Goal: Task Accomplishment & Management: Complete application form

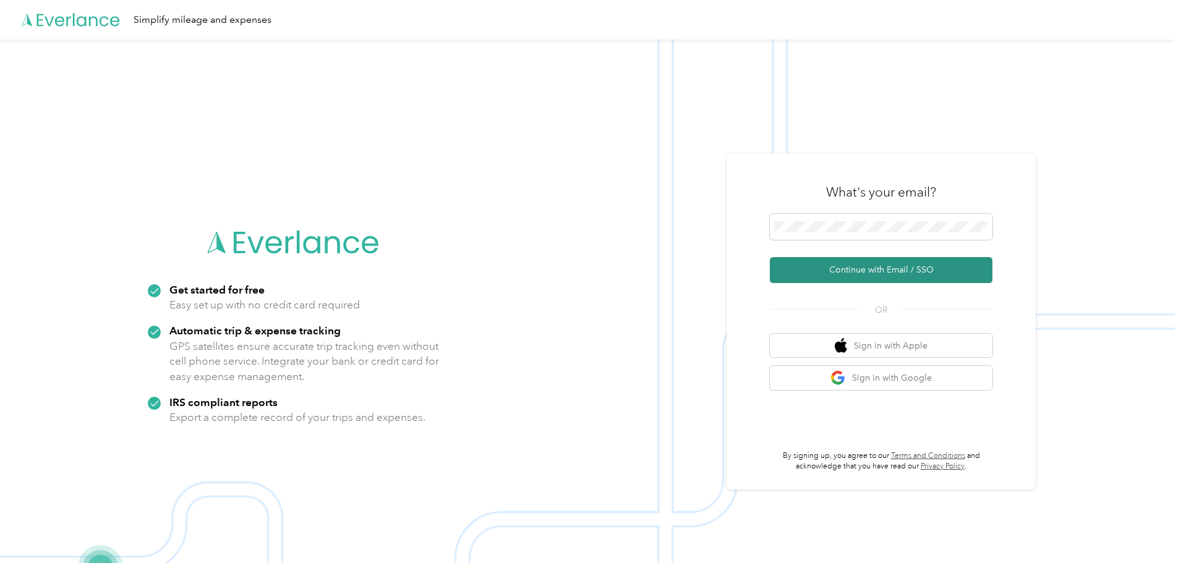
click at [920, 263] on button "Continue with Email / SSO" at bounding box center [881, 270] width 223 height 26
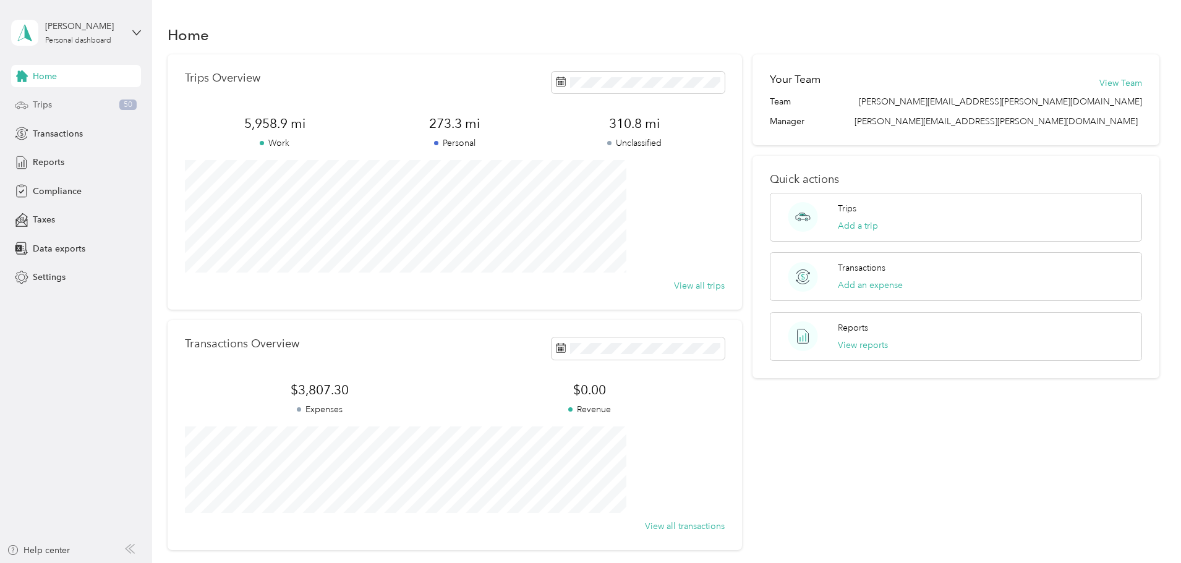
click at [38, 103] on span "Trips" at bounding box center [42, 104] width 19 height 13
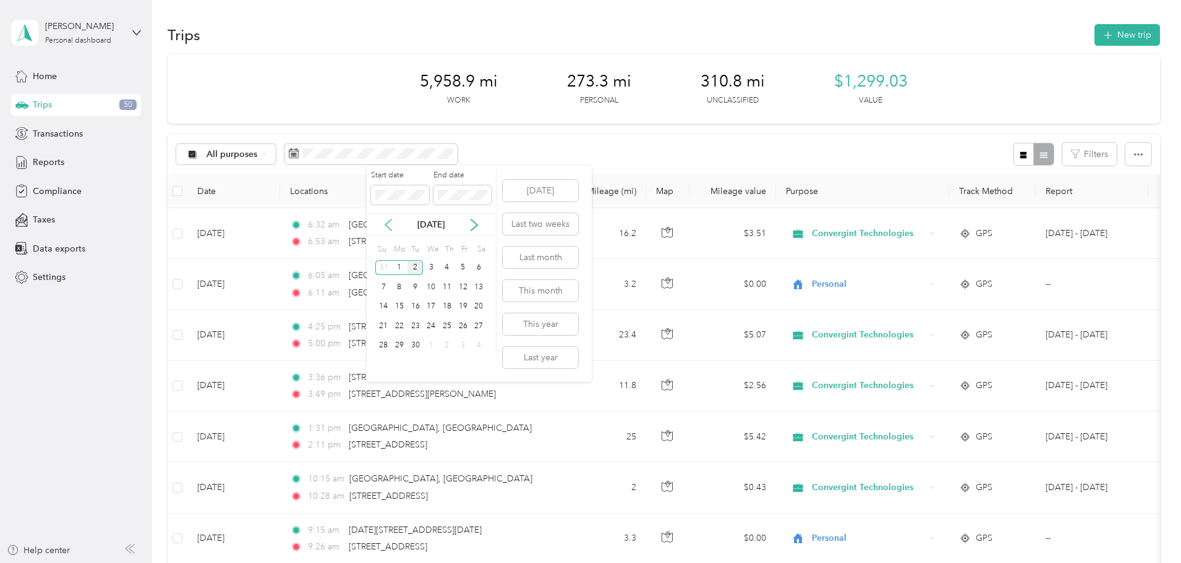
click at [392, 224] on icon at bounding box center [388, 225] width 12 height 12
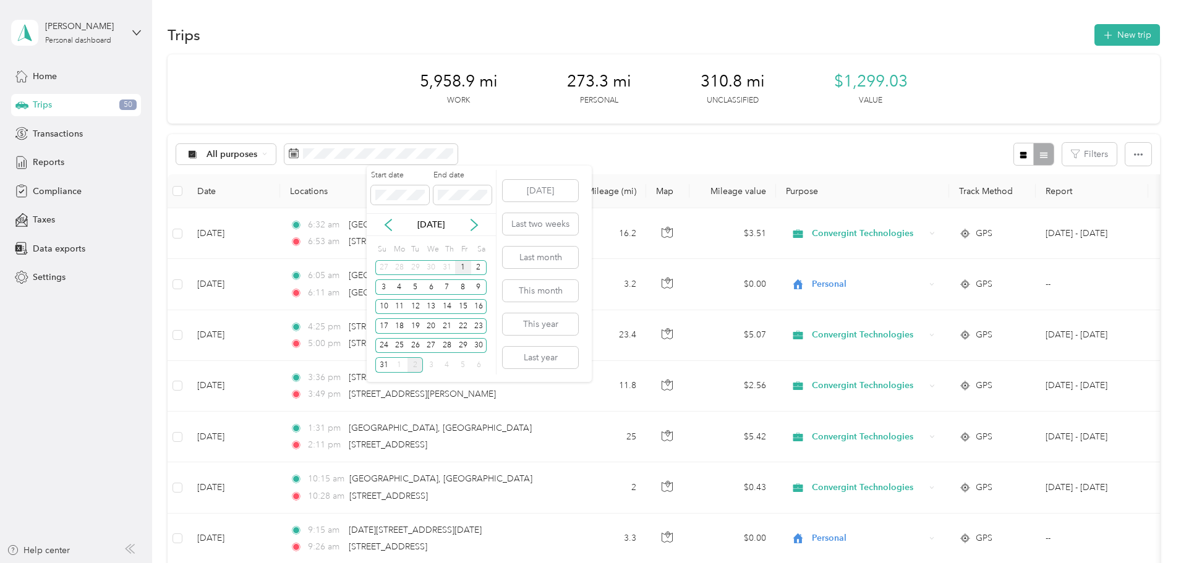
click at [463, 266] on div "1" at bounding box center [463, 267] width 16 height 15
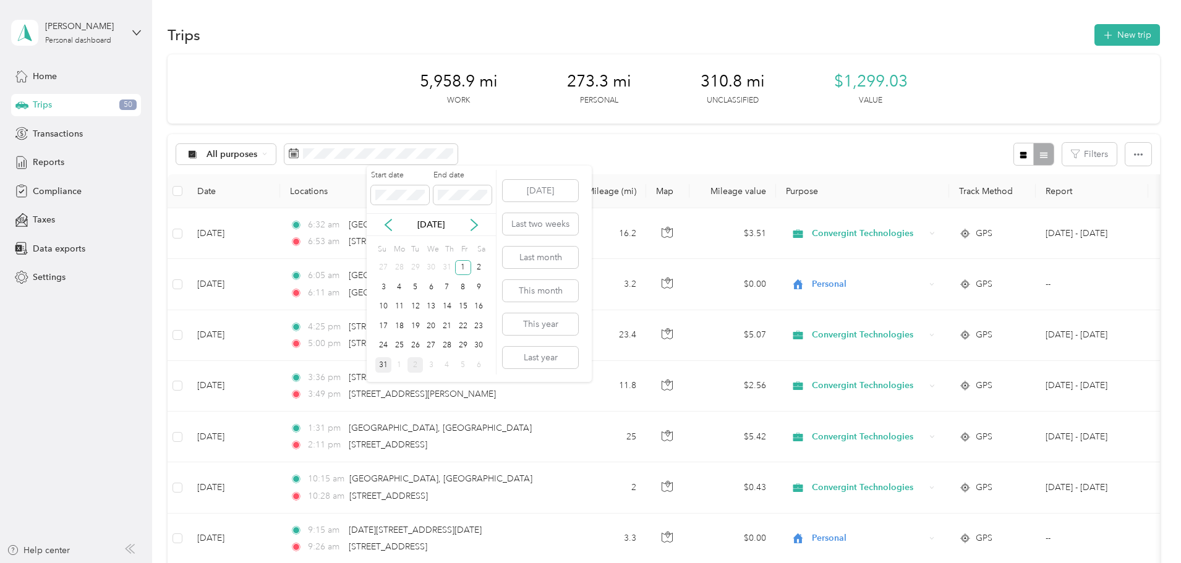
click at [382, 367] on div "31" at bounding box center [383, 364] width 16 height 15
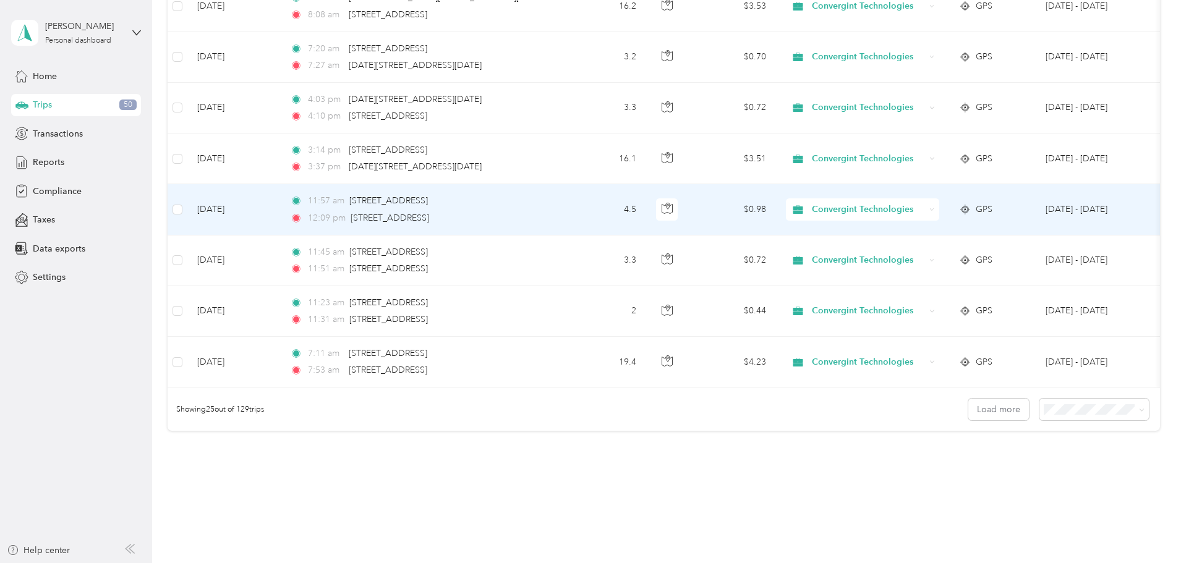
scroll to position [1113, 0]
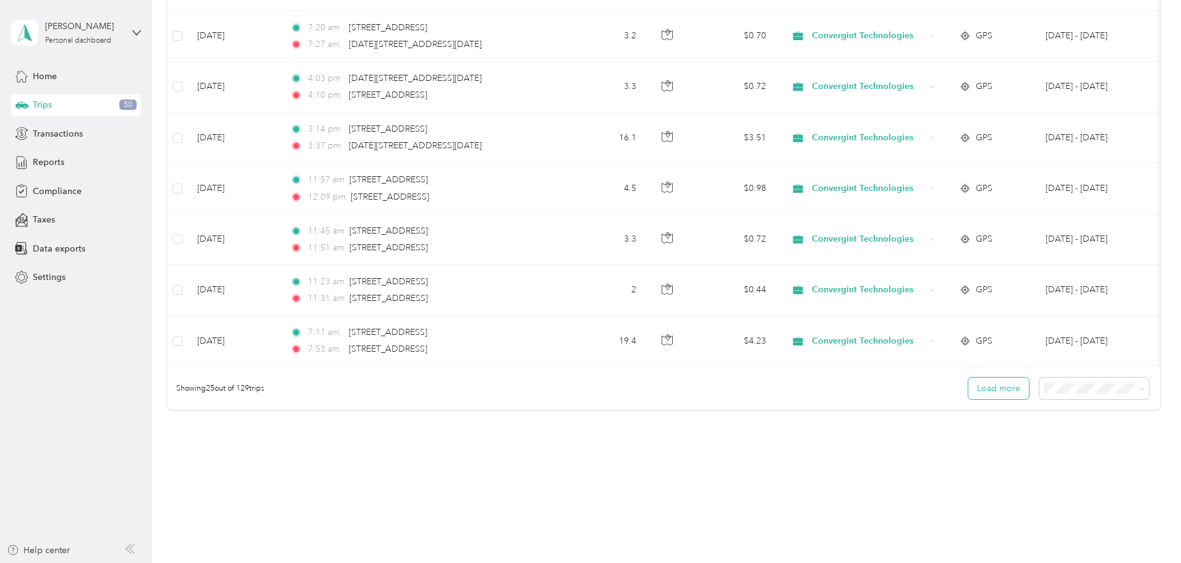
click at [969, 400] on button "Load more" at bounding box center [999, 389] width 61 height 22
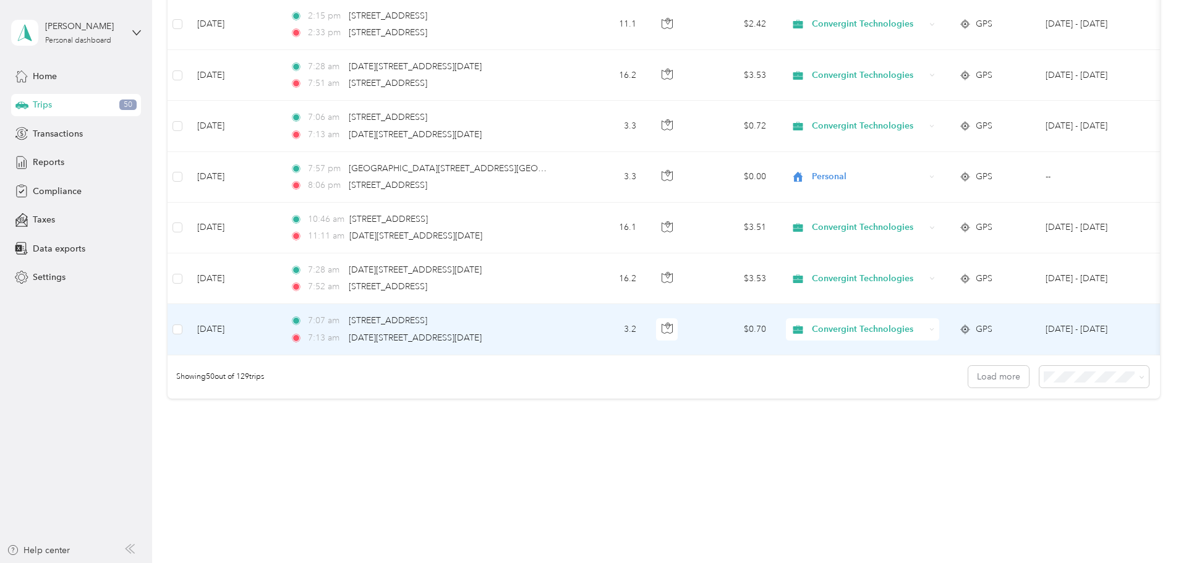
scroll to position [2412, 0]
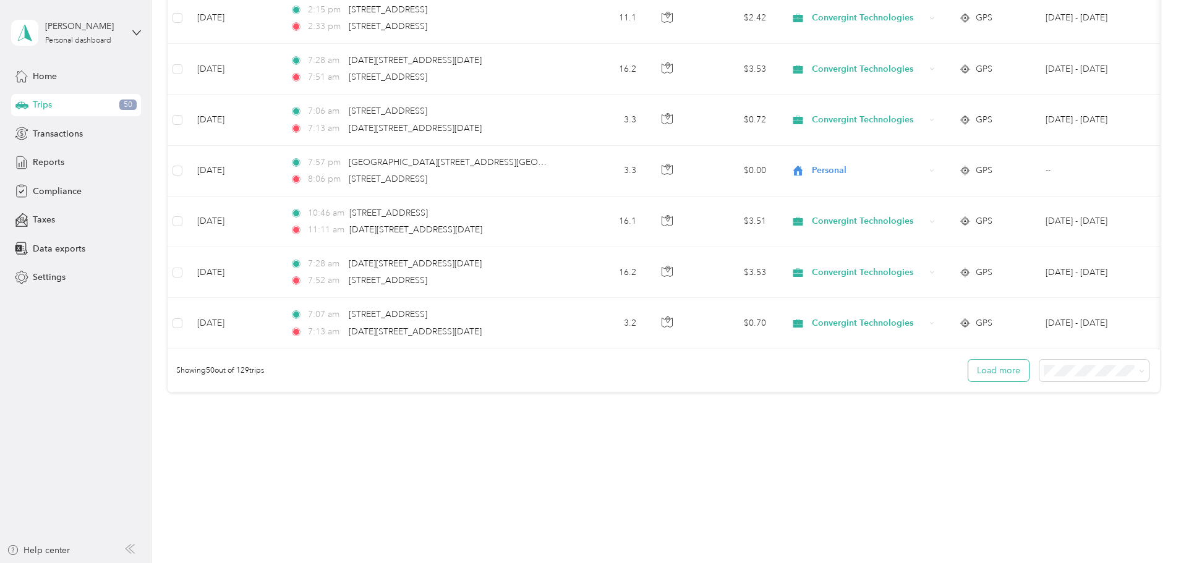
click at [969, 369] on button "Load more" at bounding box center [999, 371] width 61 height 22
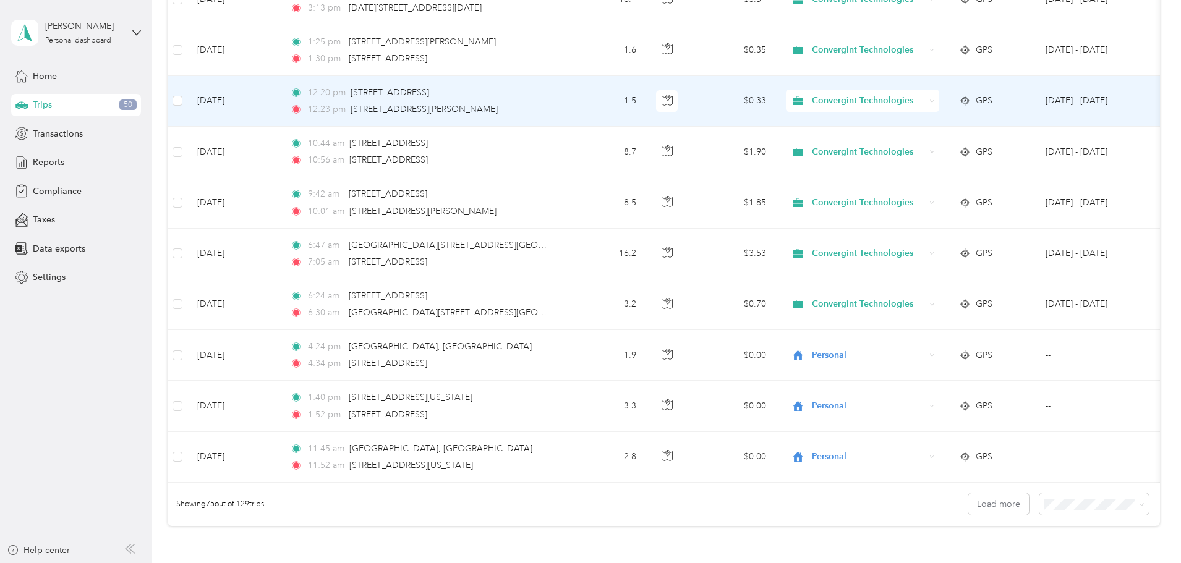
scroll to position [3587, 0]
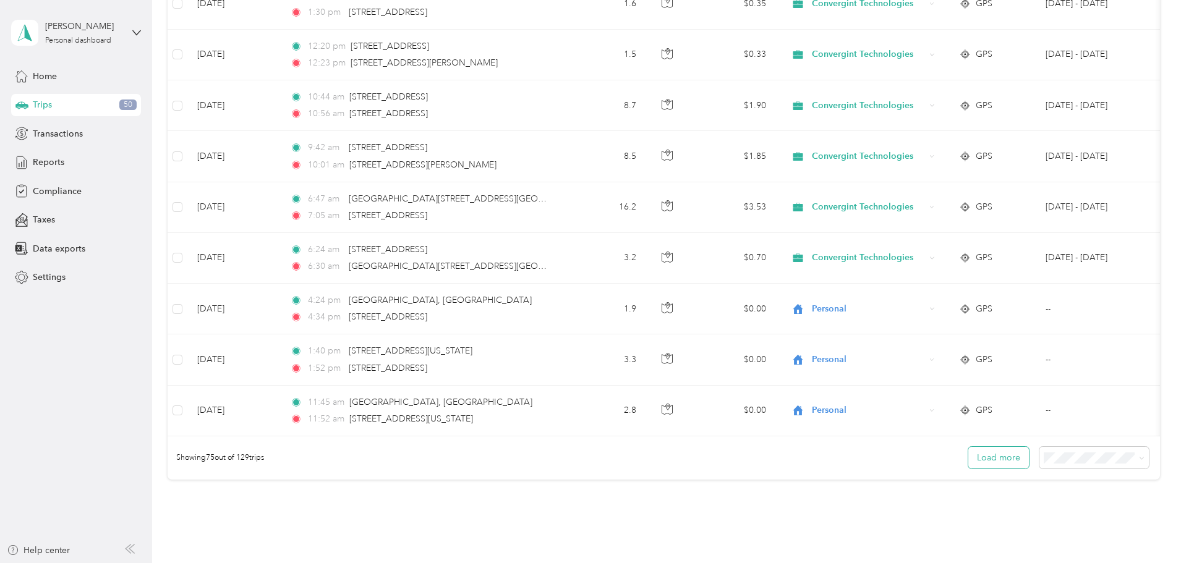
click at [969, 464] on button "Load more" at bounding box center [999, 458] width 61 height 22
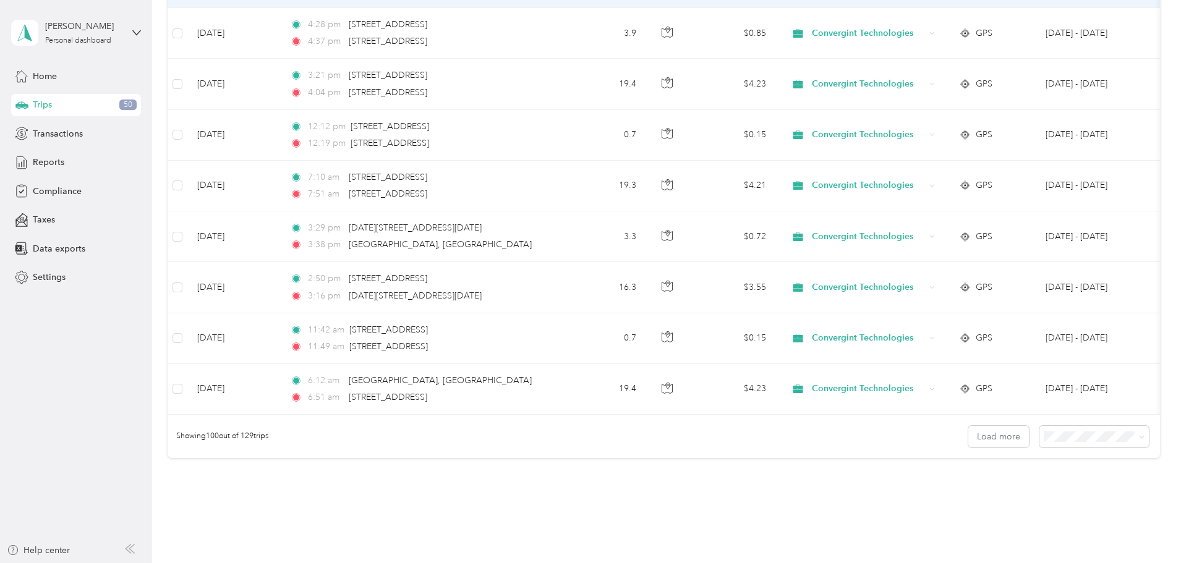
scroll to position [4886, 0]
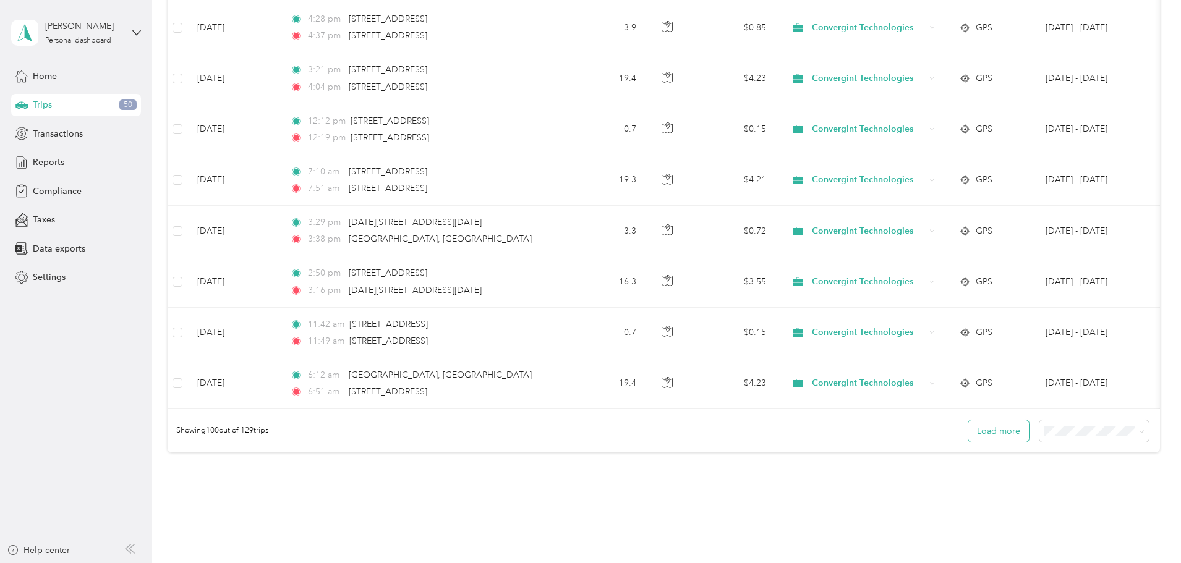
click at [969, 442] on button "Load more" at bounding box center [999, 432] width 61 height 22
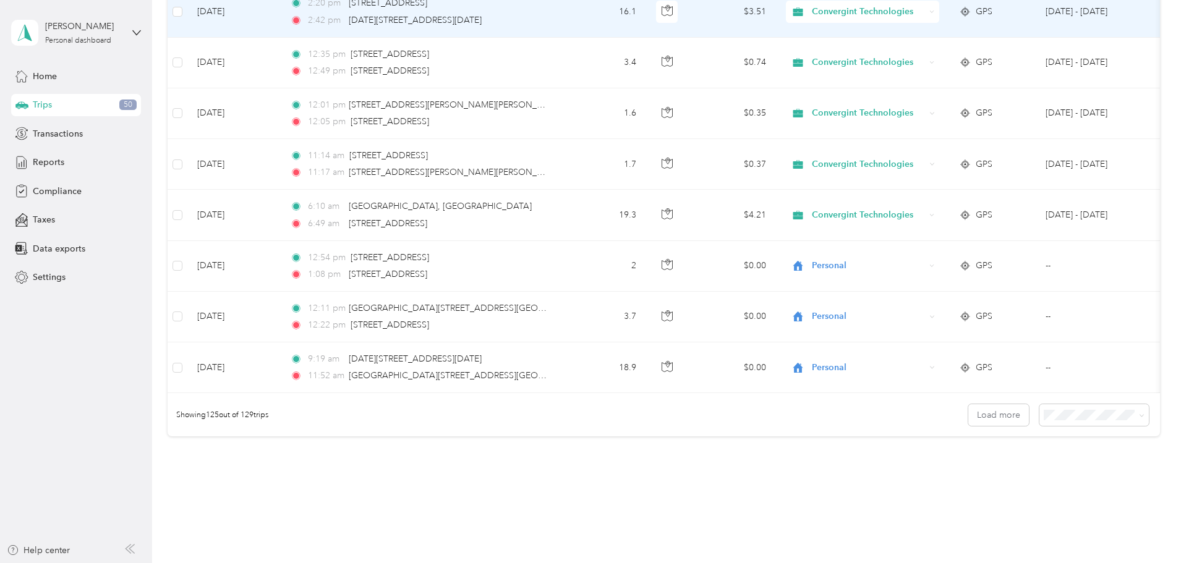
scroll to position [6185, 0]
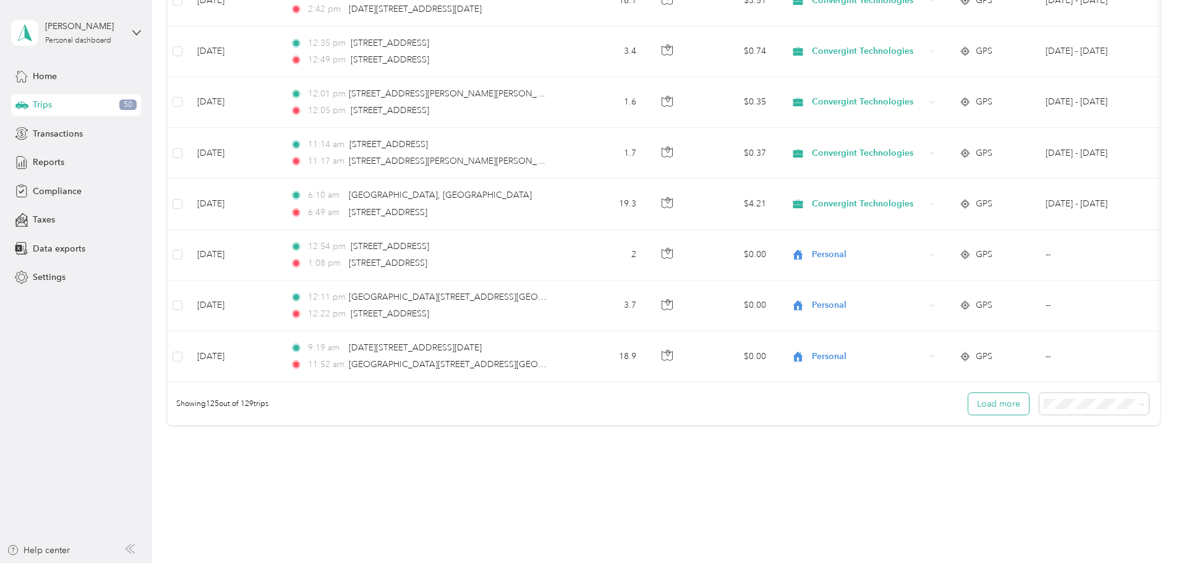
click at [969, 413] on button "Load more" at bounding box center [999, 404] width 61 height 22
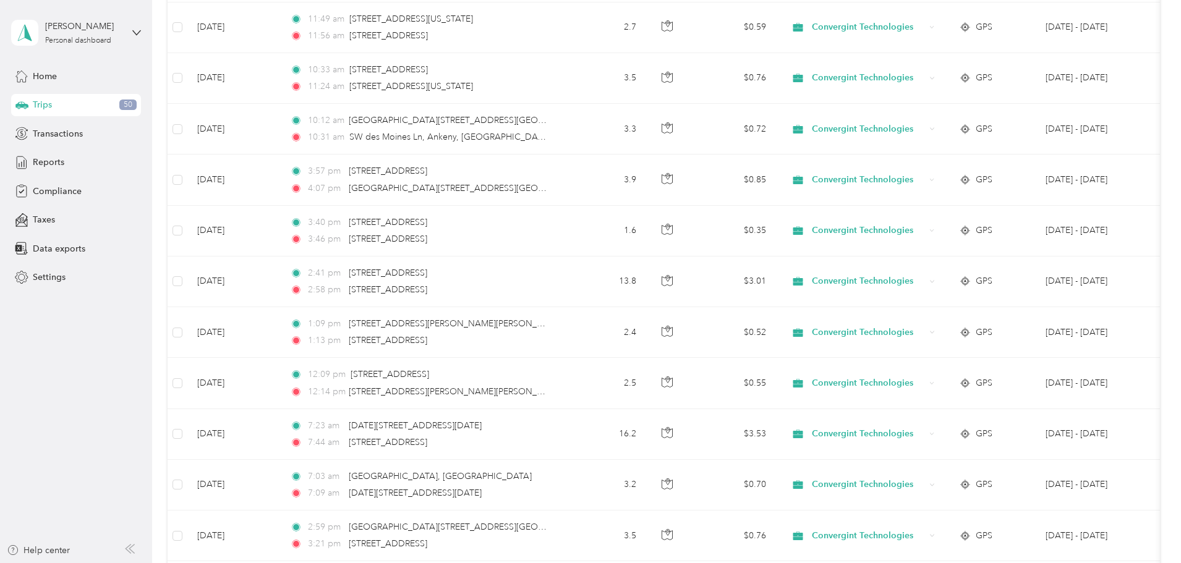
scroll to position [0, 0]
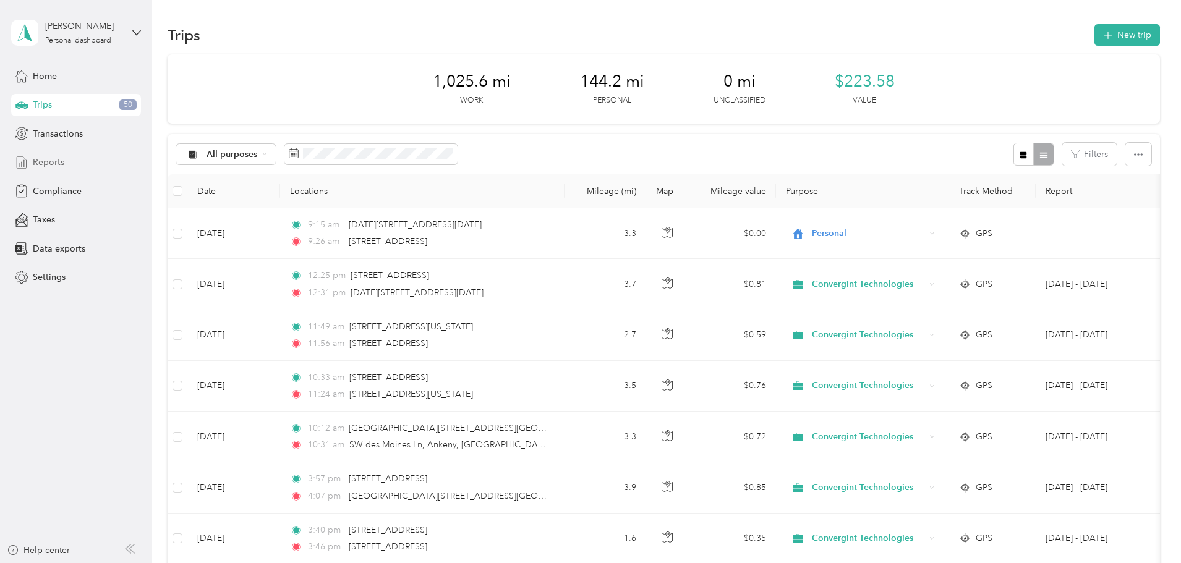
click at [56, 162] on span "Reports" at bounding box center [49, 162] width 32 height 13
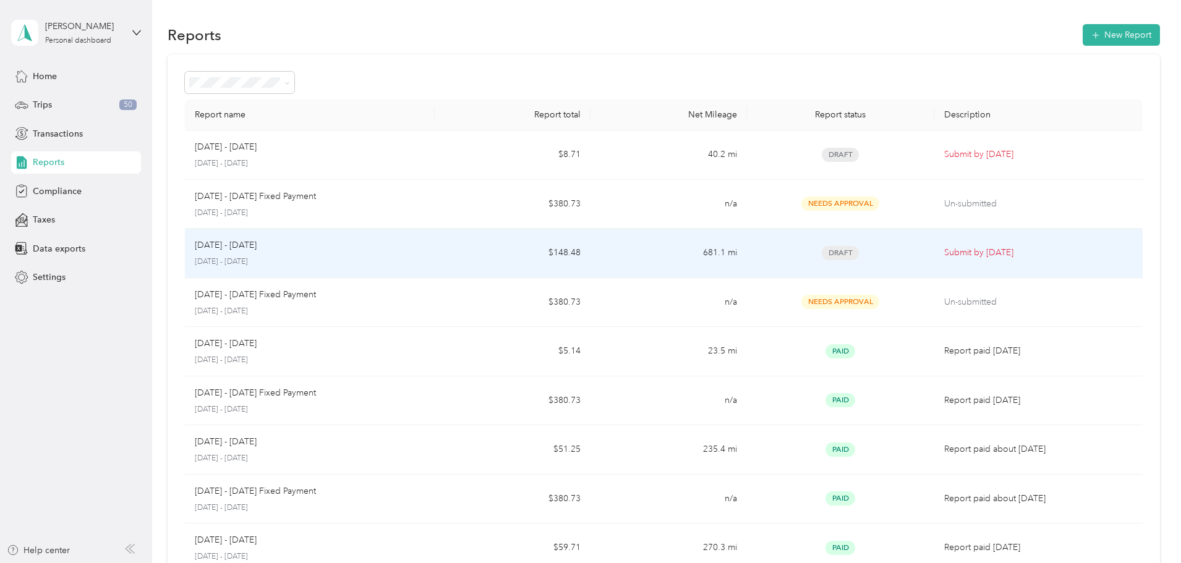
click at [425, 252] on div "[DATE] - [DATE]" at bounding box center [310, 246] width 230 height 14
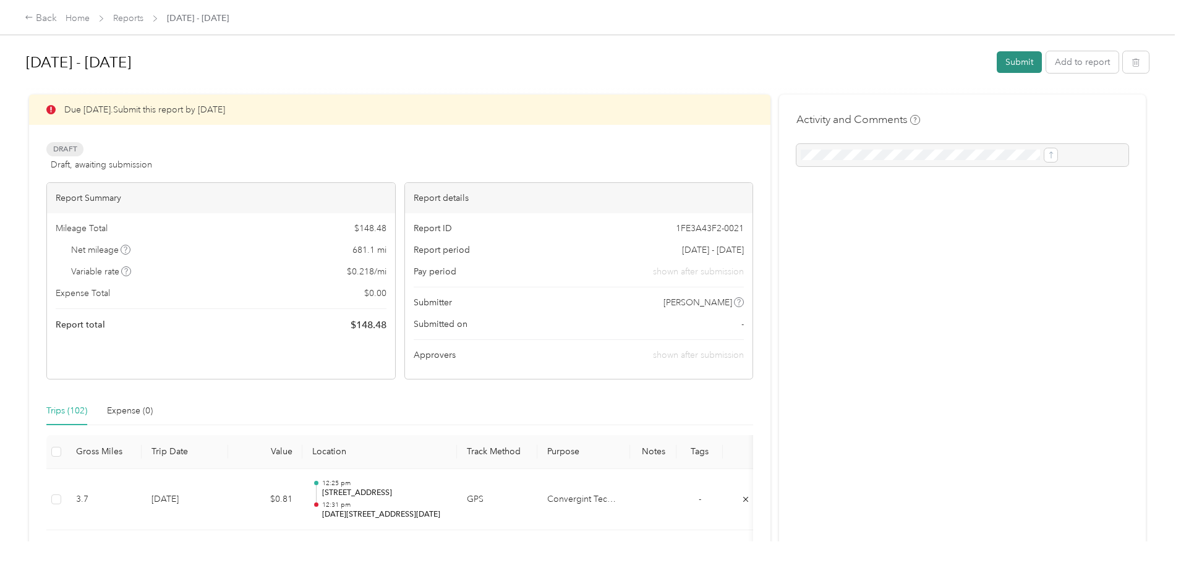
click at [997, 58] on button "Submit" at bounding box center [1019, 62] width 45 height 22
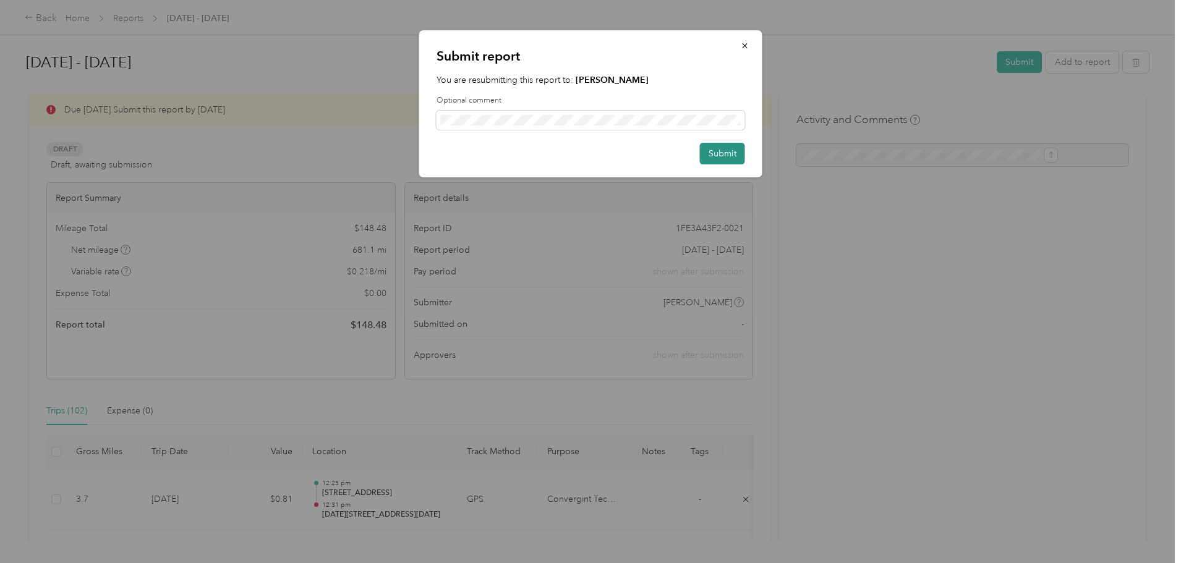
click at [720, 146] on button "Submit" at bounding box center [722, 154] width 45 height 22
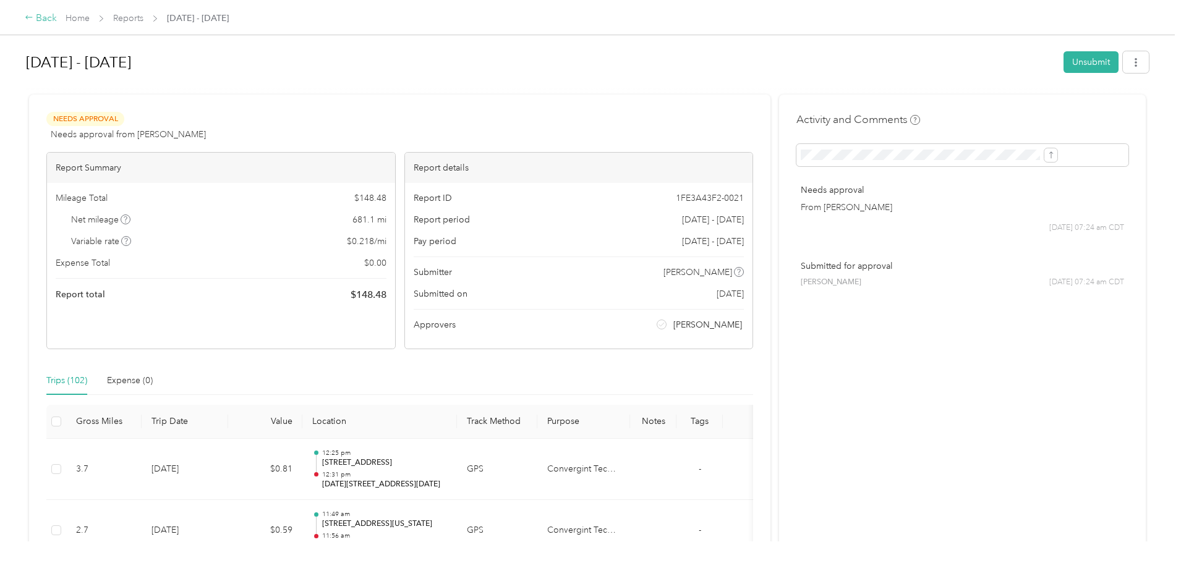
click at [57, 19] on div "Back" at bounding box center [41, 18] width 32 height 15
